Goal: Transaction & Acquisition: Purchase product/service

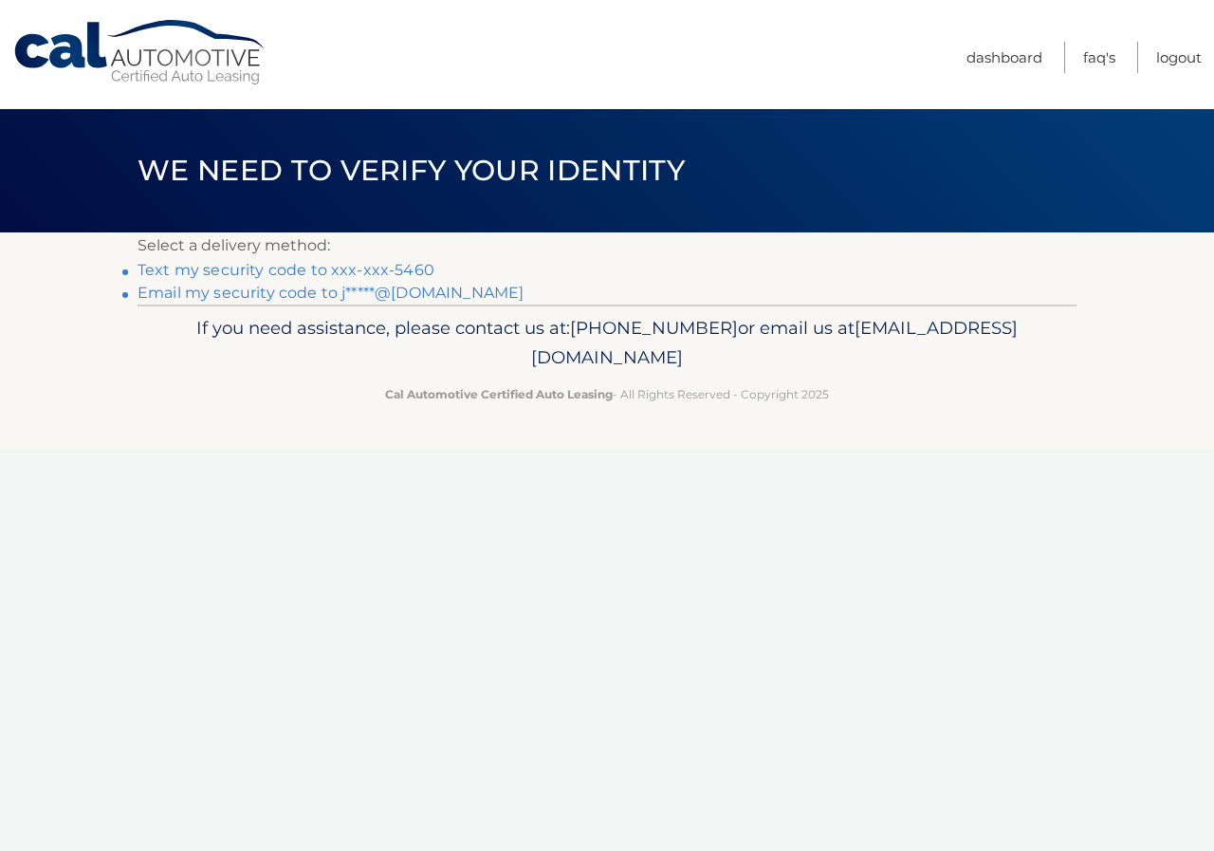
click at [291, 275] on link "Text my security code to xxx-xxx-5460" at bounding box center [285, 270] width 297 height 18
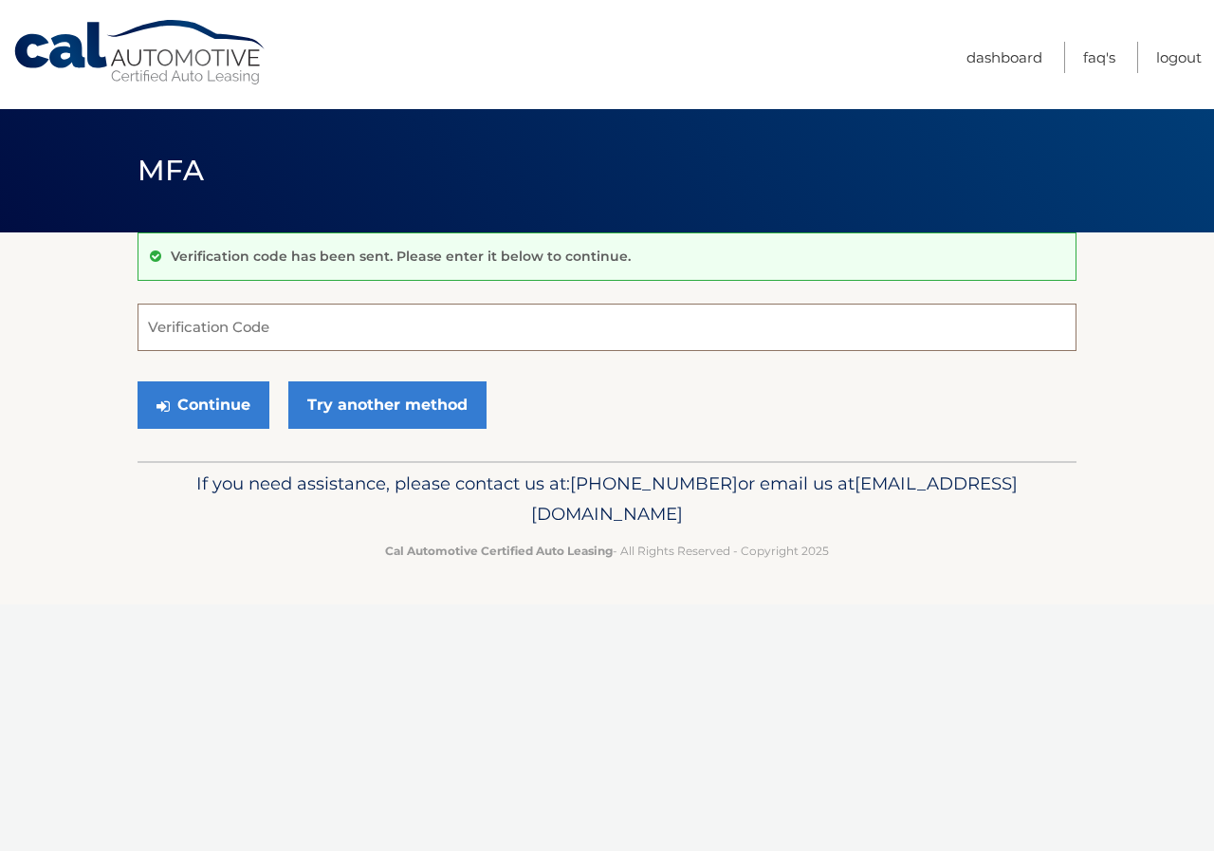
click at [246, 334] on input "Verification Code" at bounding box center [606, 326] width 939 height 47
type input "992511"
click at [191, 413] on button "Continue" at bounding box center [203, 404] width 132 height 47
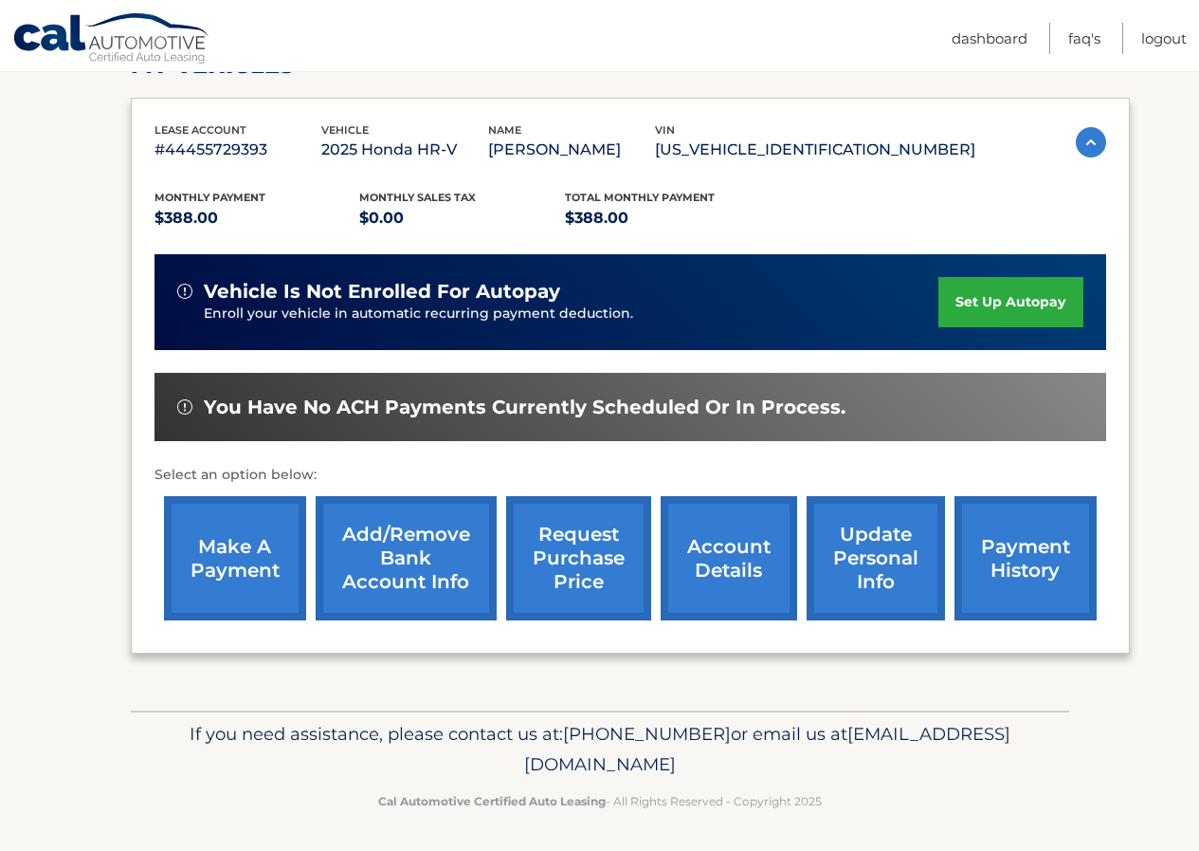
scroll to position [299, 0]
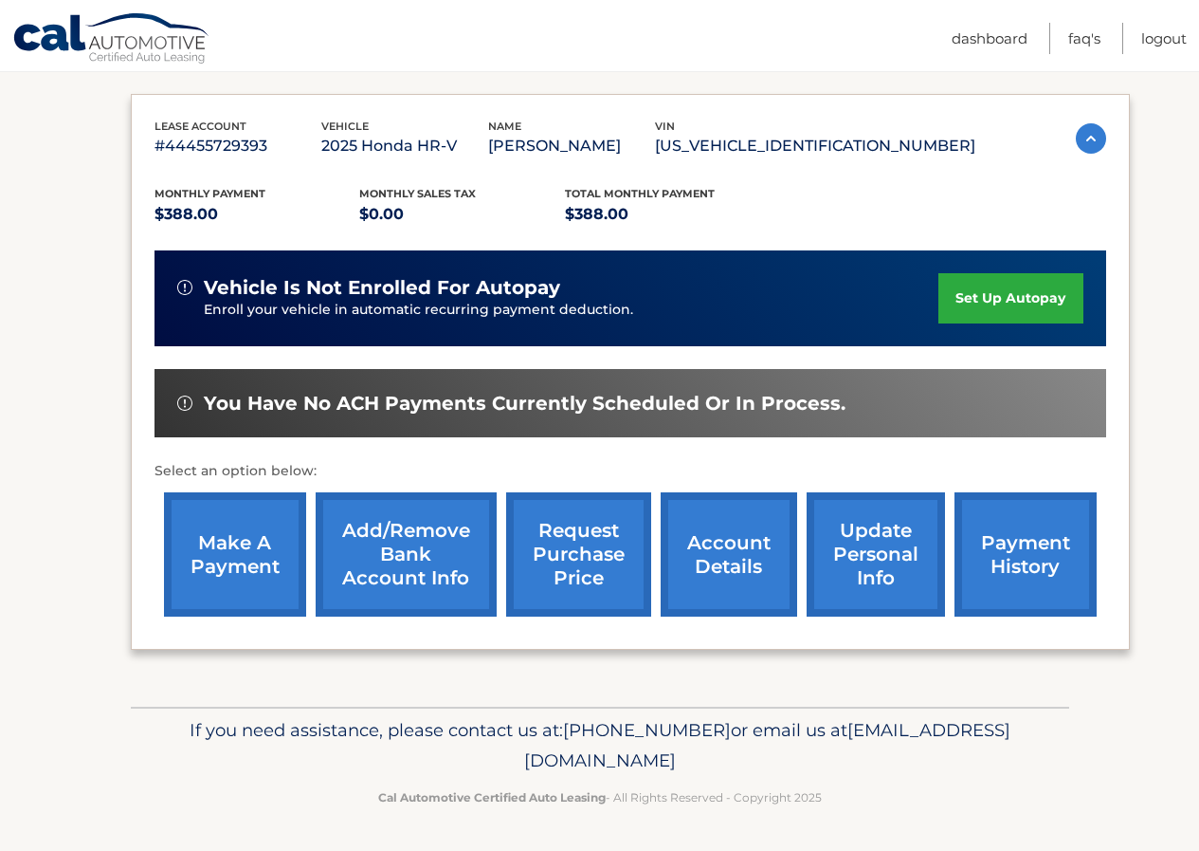
click at [208, 563] on link "make a payment" at bounding box center [235, 554] width 142 height 124
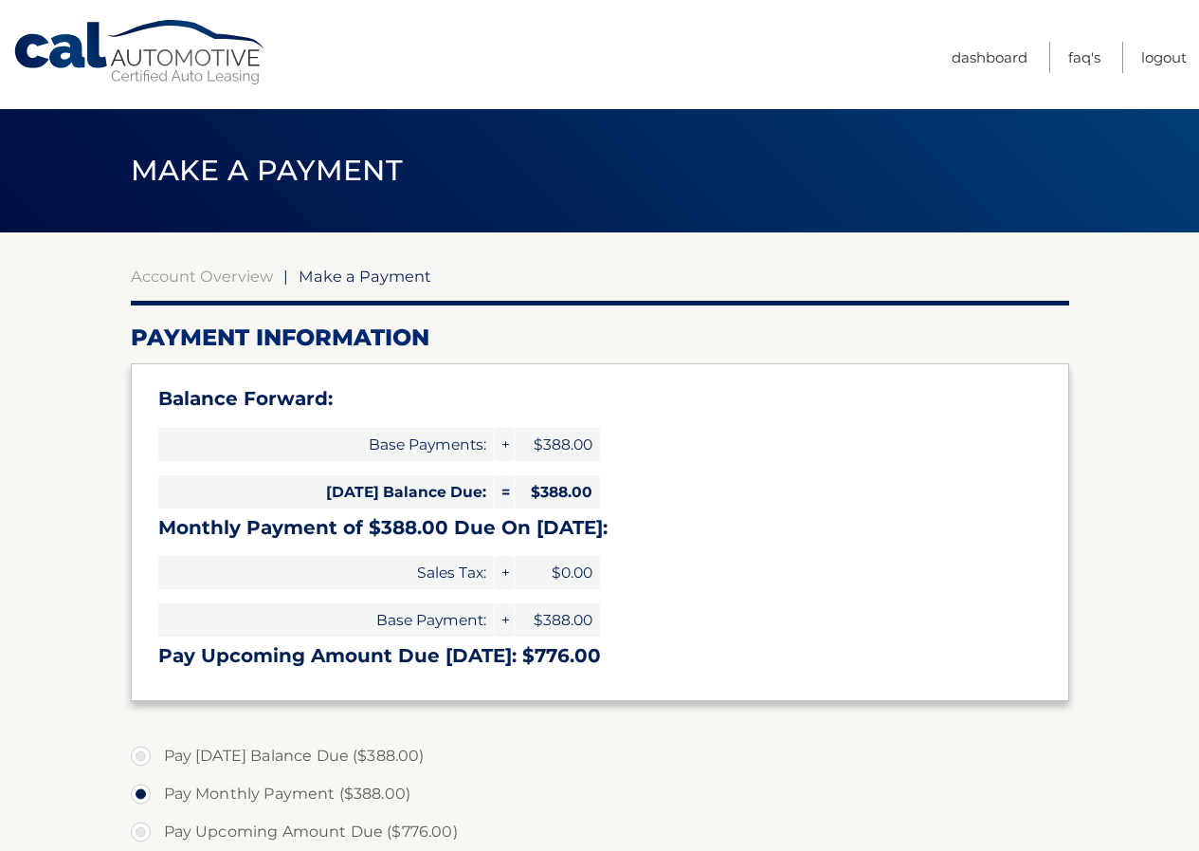
select select "NTZmMzE3MjYtMzNiYi00NjM5LWFhOGItMmNhNTI3NThlYzA2"
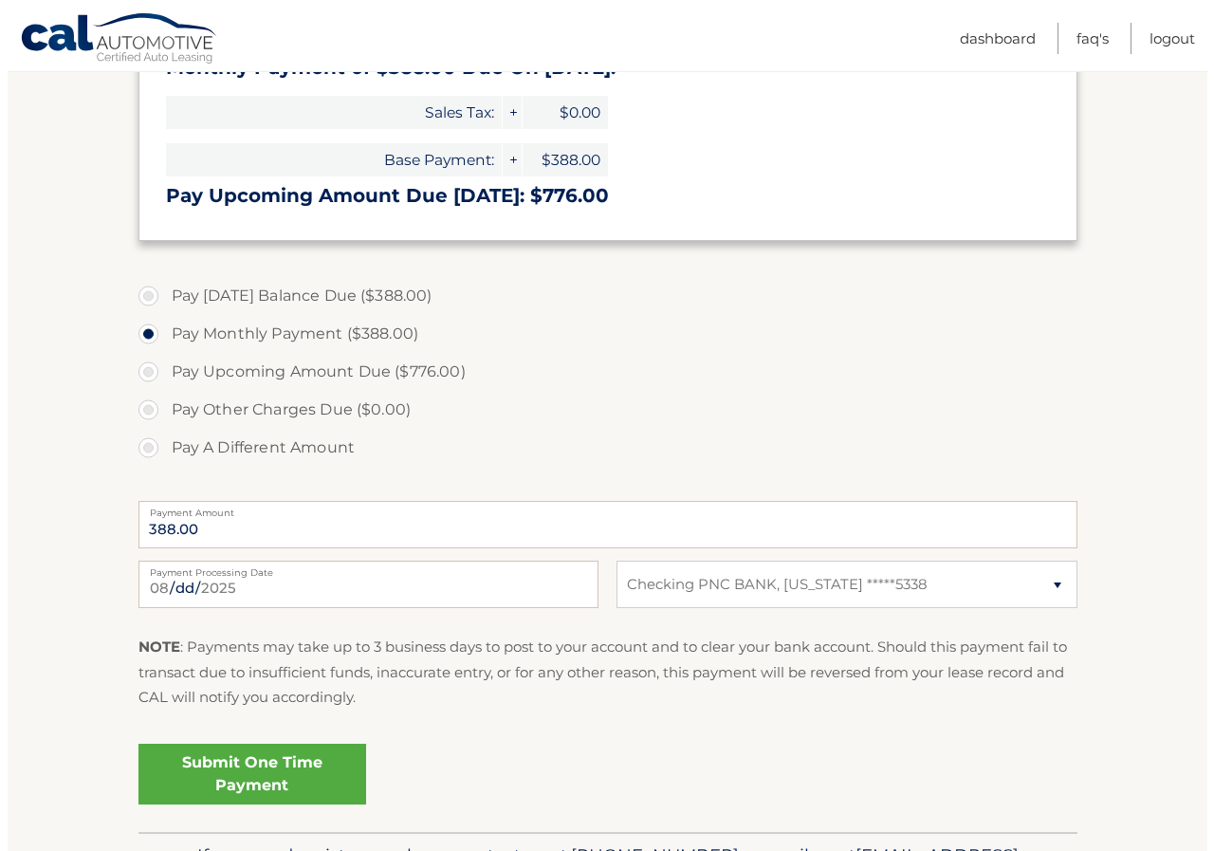
scroll to position [585, 0]
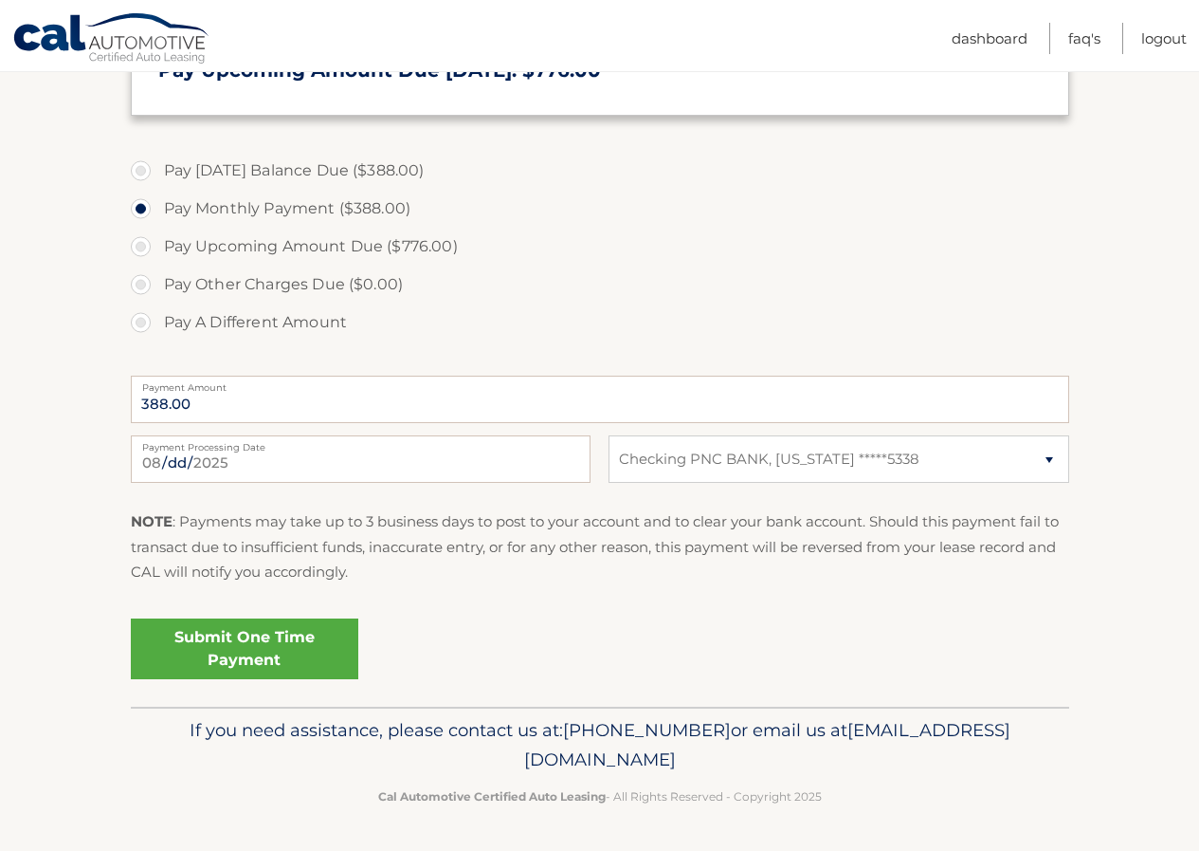
click at [252, 648] on link "Submit One Time Payment" at bounding box center [245, 648] width 228 height 61
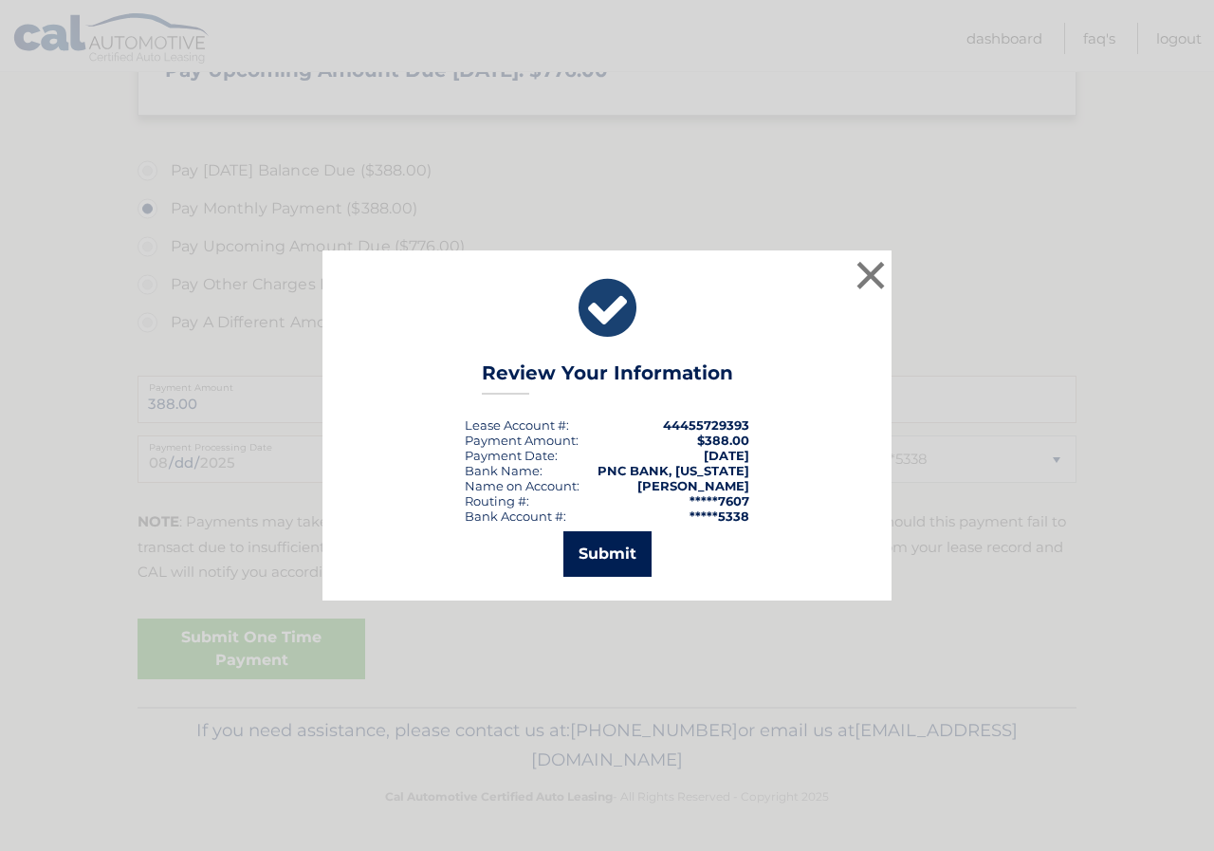
click at [596, 560] on button "Submit" at bounding box center [607, 554] width 88 height 46
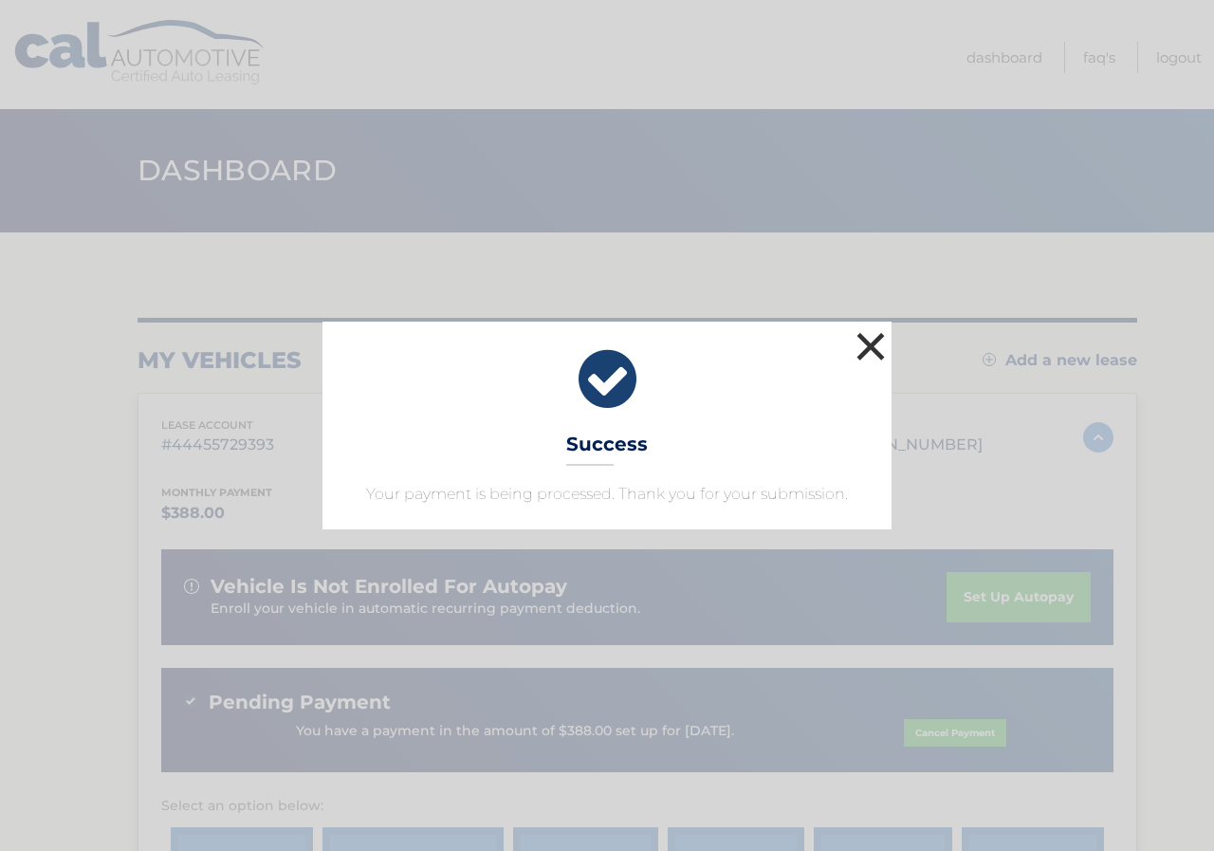
click at [872, 349] on button "×" at bounding box center [870, 346] width 38 height 38
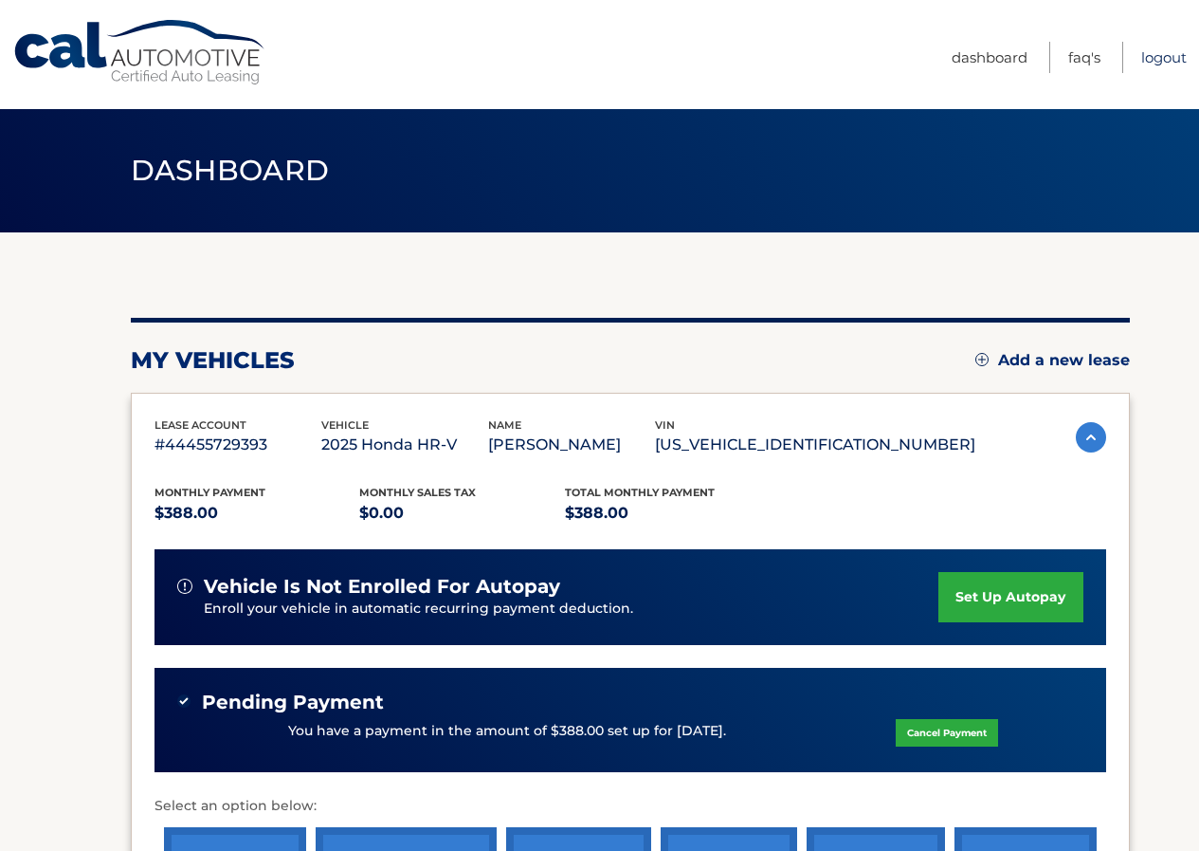
click at [1156, 64] on link "Logout" at bounding box center [1165, 57] width 46 height 31
